Goal: Task Accomplishment & Management: Manage account settings

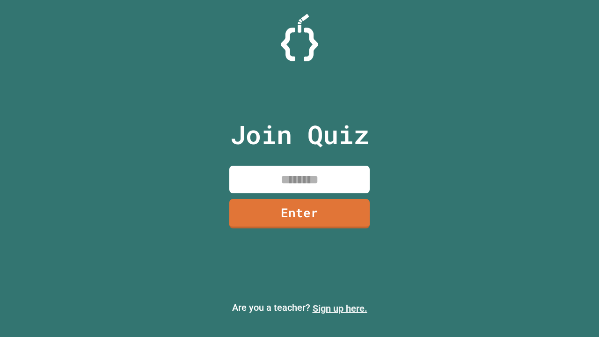
click at [340, 309] on link "Sign up here." at bounding box center [340, 308] width 55 height 11
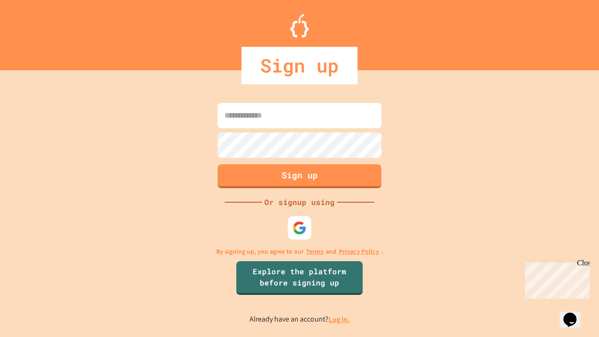
click at [340, 319] on link "Log in." at bounding box center [340, 320] width 22 height 10
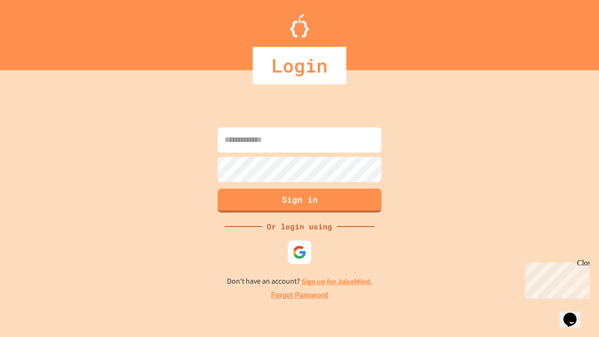
click at [300, 295] on link "Forgot Password" at bounding box center [299, 295] width 57 height 11
